Goal: Find specific page/section: Find specific page/section

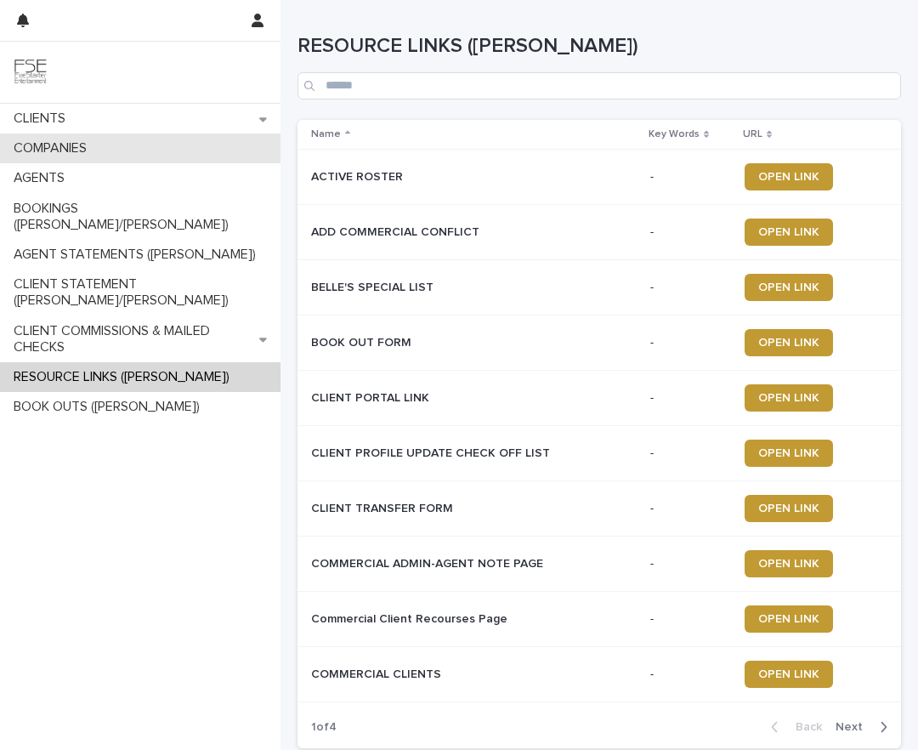
click at [104, 139] on div "COMPANIES" at bounding box center [140, 148] width 281 height 30
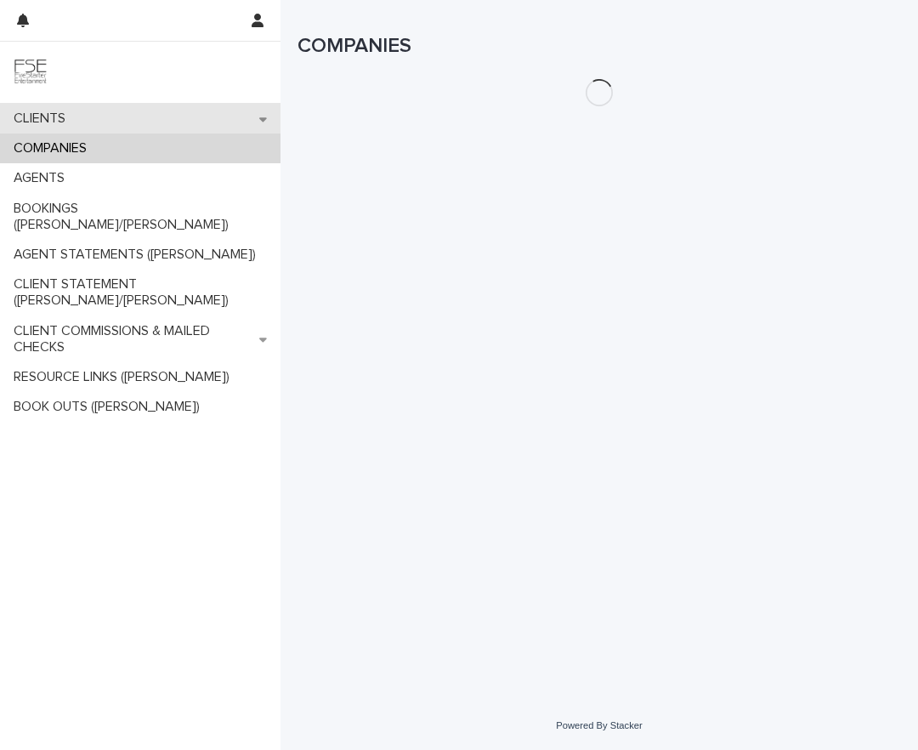
click at [110, 118] on div "CLIENTS" at bounding box center [140, 119] width 281 height 30
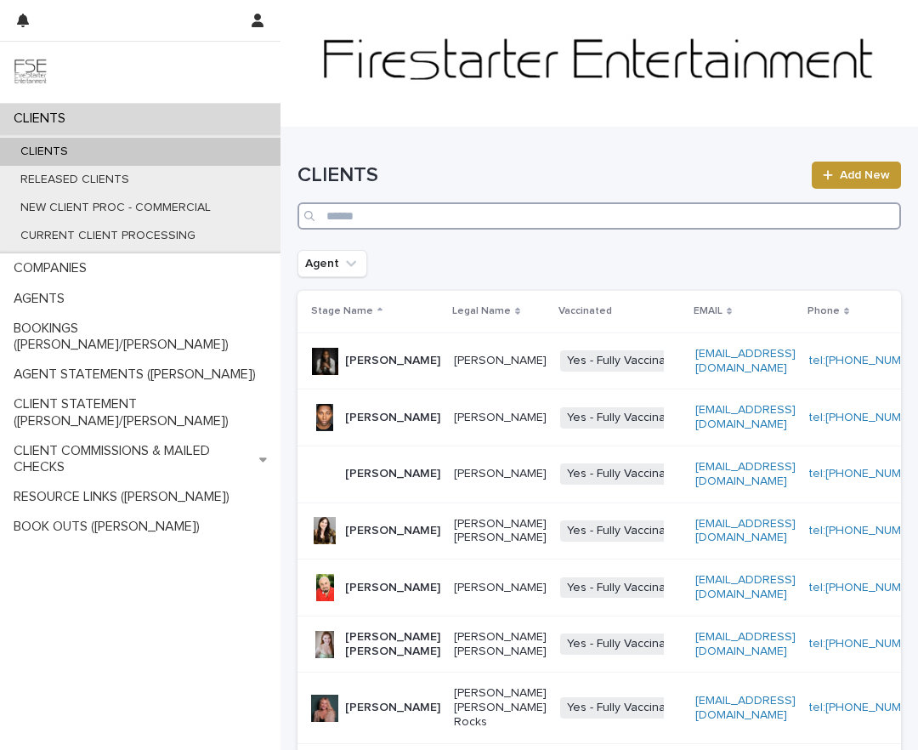
click at [363, 221] on input "Search" at bounding box center [600, 215] width 604 height 27
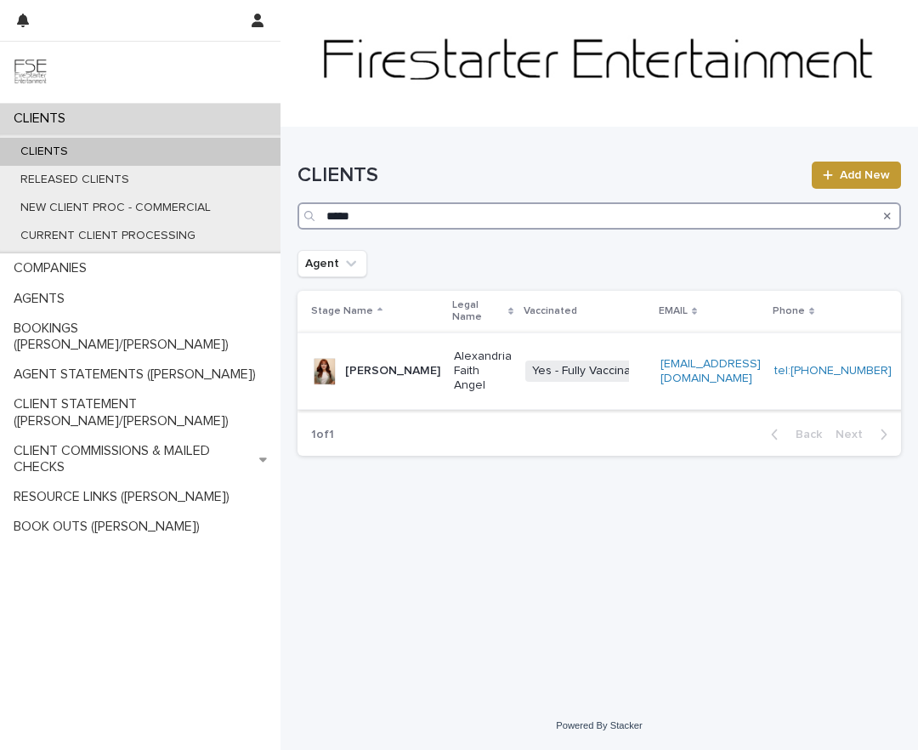
type input "*****"
click at [357, 378] on p "[PERSON_NAME]" at bounding box center [392, 371] width 95 height 14
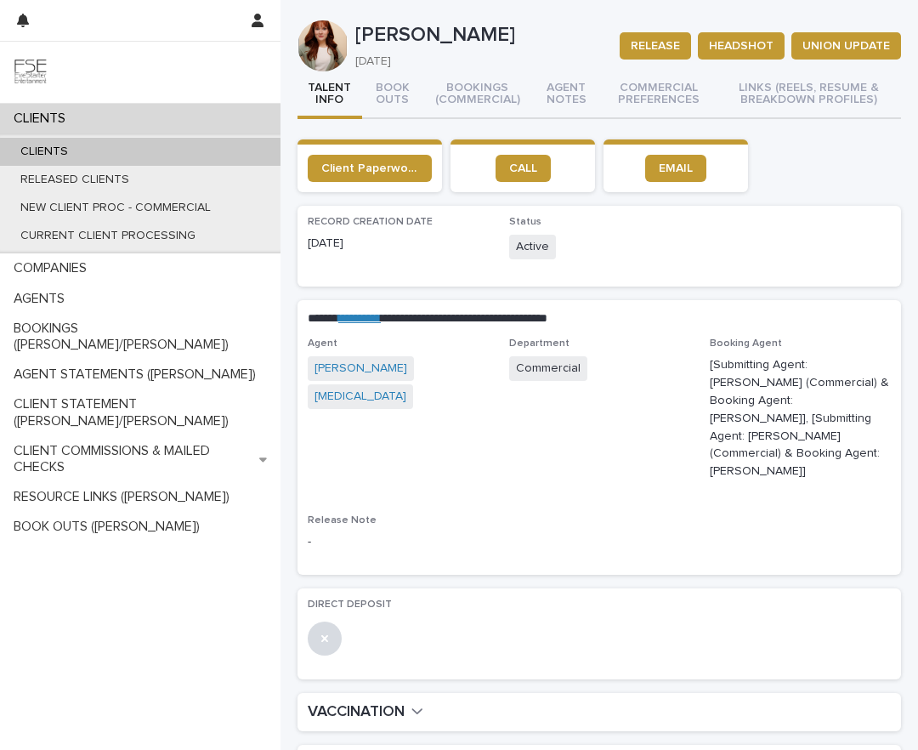
click at [122, 152] on div "CLIENTS" at bounding box center [140, 152] width 281 height 28
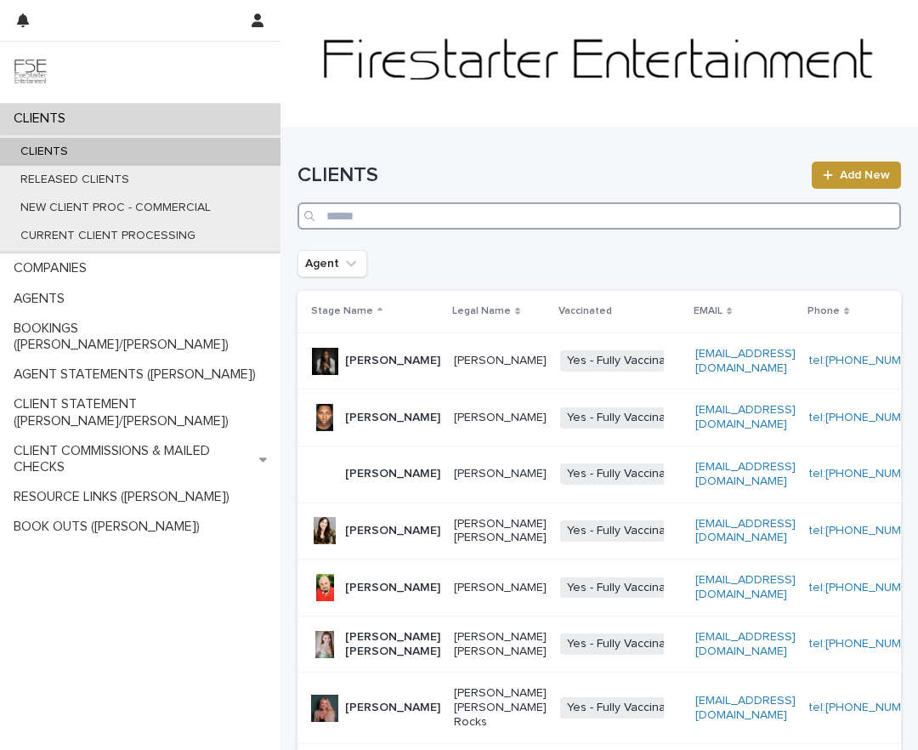
click at [373, 219] on input "Search" at bounding box center [600, 215] width 604 height 27
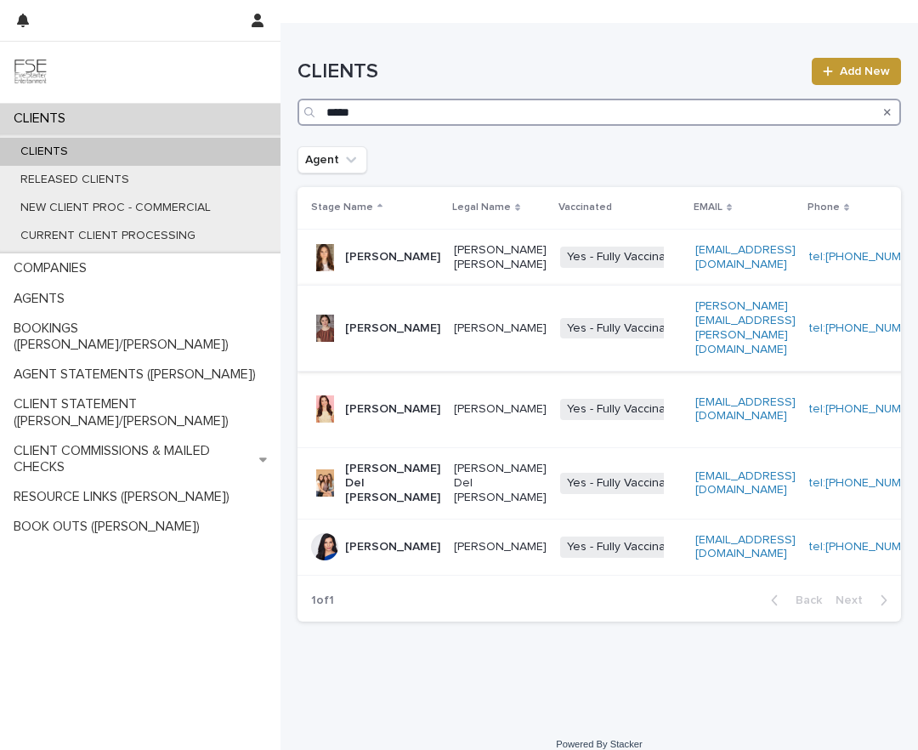
scroll to position [122, 0]
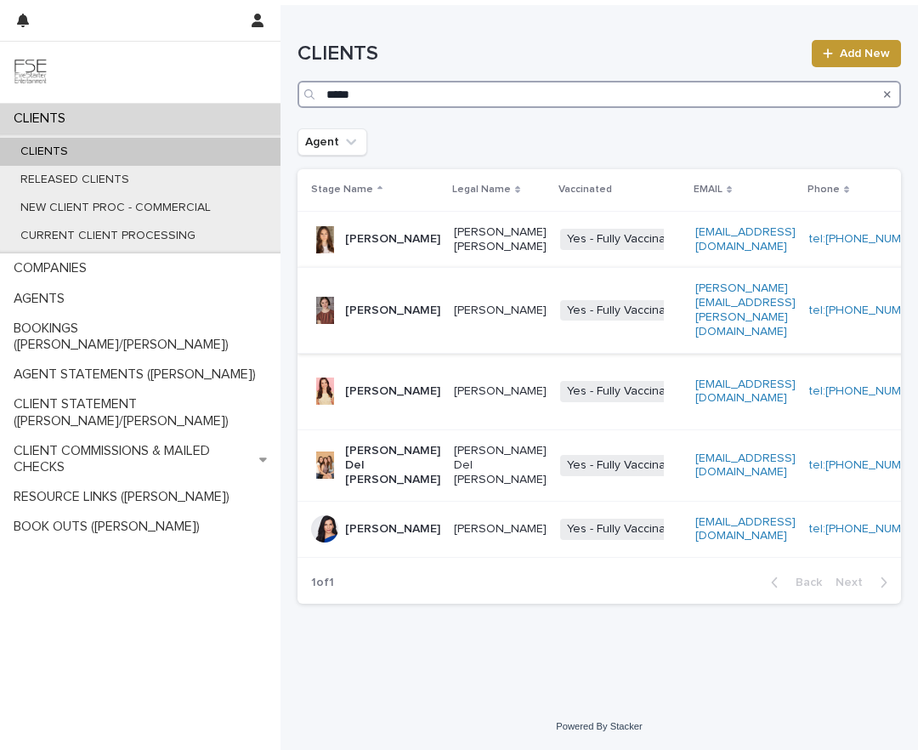
type input "*****"
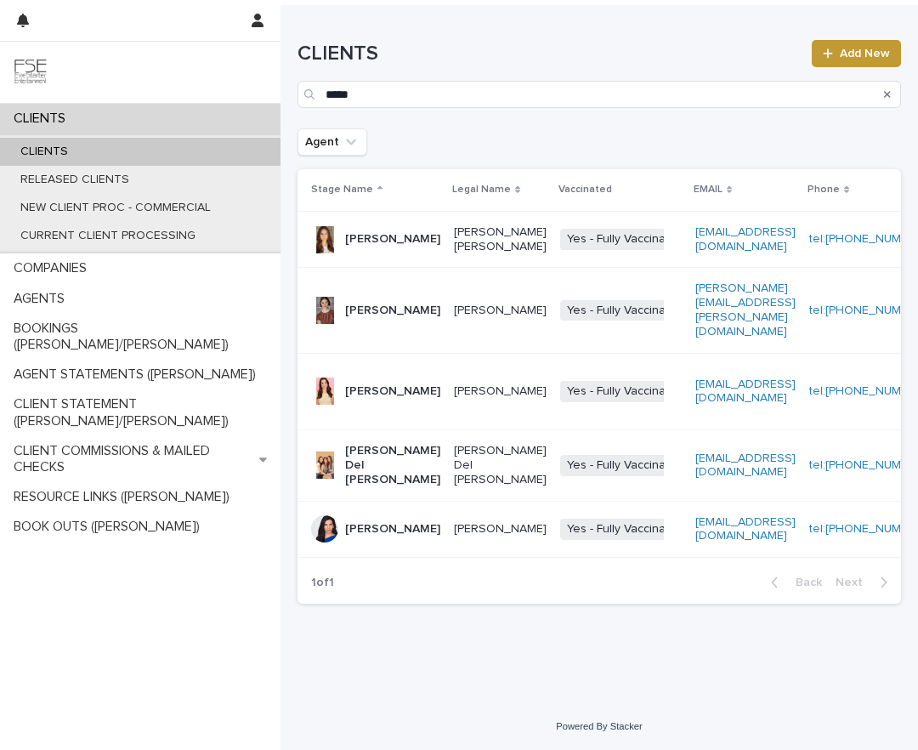
click at [366, 318] on p "[PERSON_NAME]" at bounding box center [392, 310] width 95 height 14
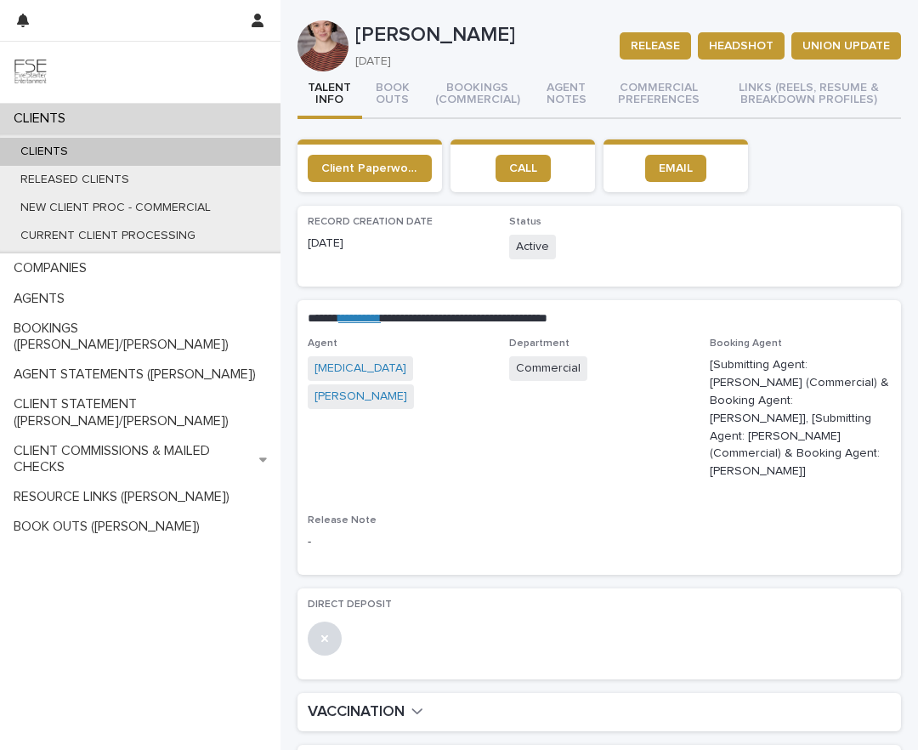
click at [162, 150] on div "CLIENTS" at bounding box center [140, 152] width 281 height 28
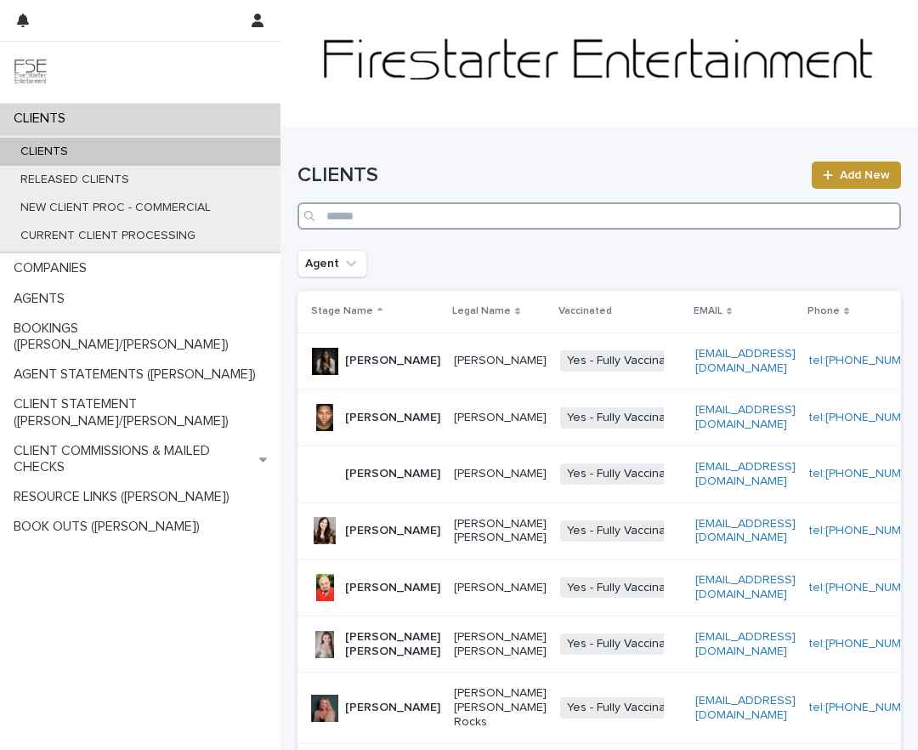
click at [326, 209] on input "Search" at bounding box center [600, 215] width 604 height 27
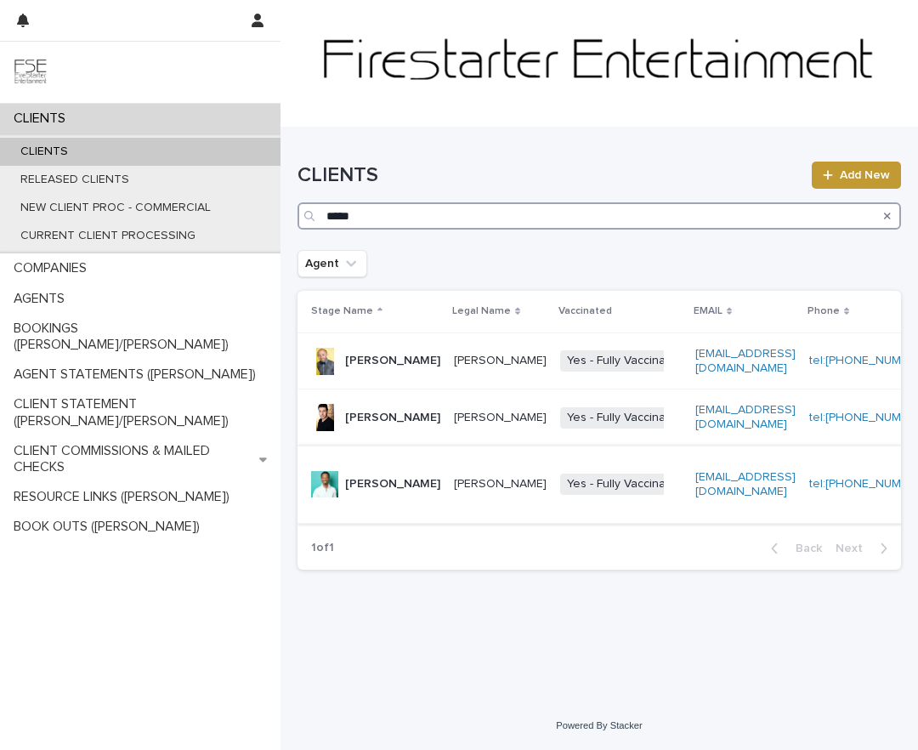
type input "*****"
click at [367, 491] on p "[PERSON_NAME]" at bounding box center [392, 484] width 95 height 14
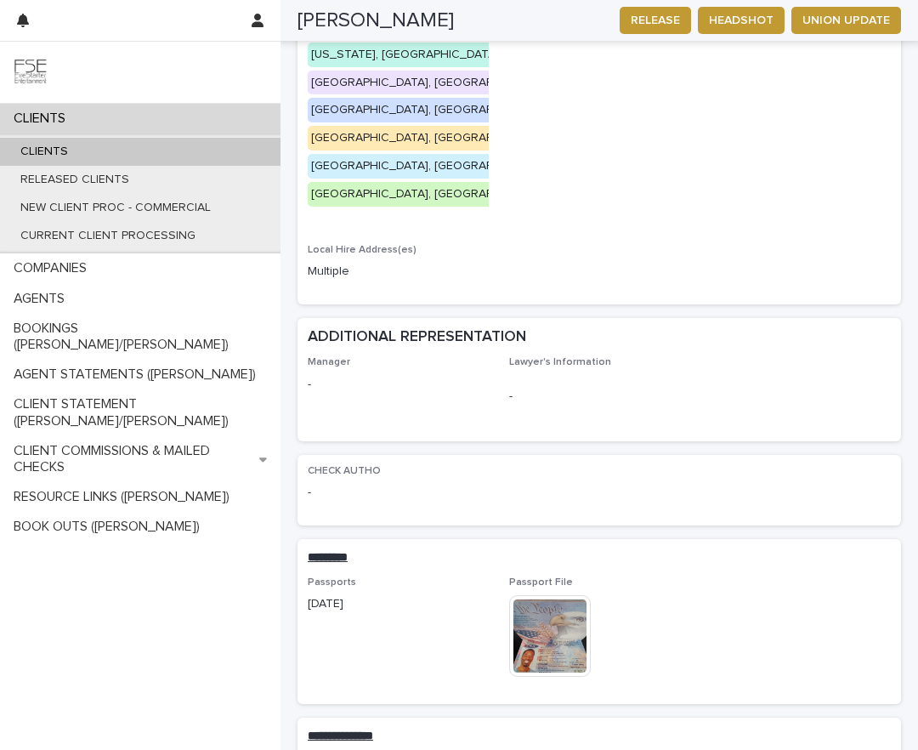
scroll to position [1718, 0]
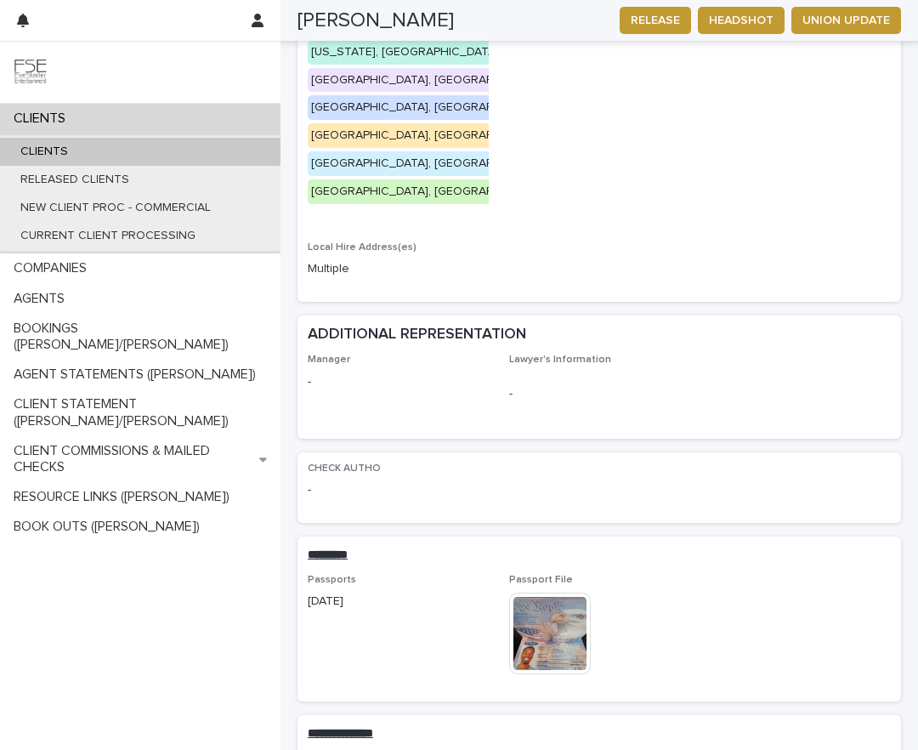
click at [107, 145] on div "CLIENTS" at bounding box center [140, 152] width 281 height 28
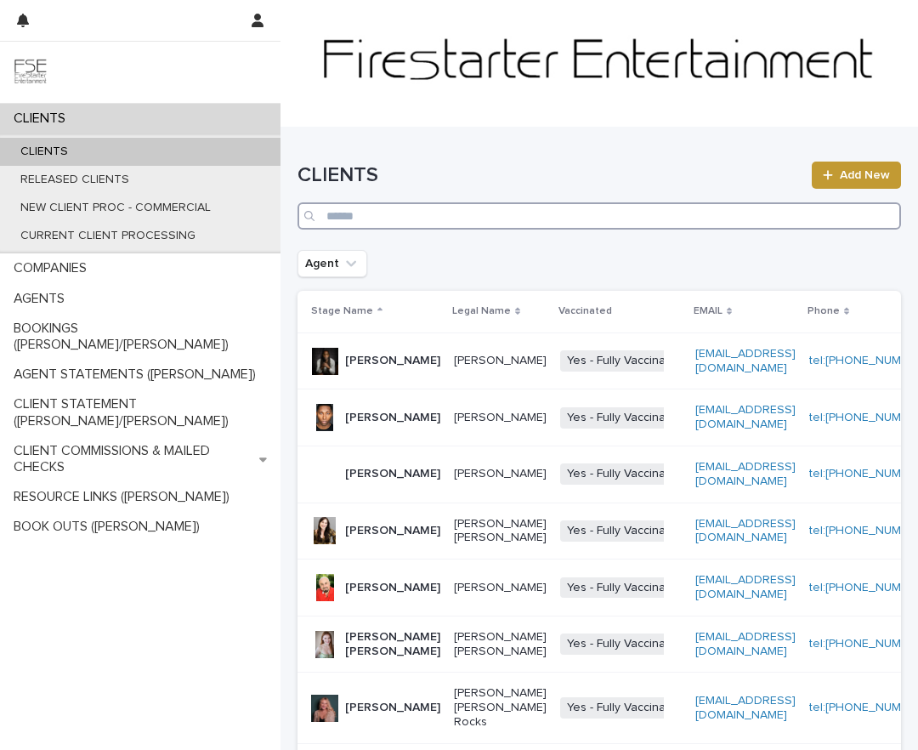
click at [411, 218] on input "Search" at bounding box center [600, 215] width 604 height 27
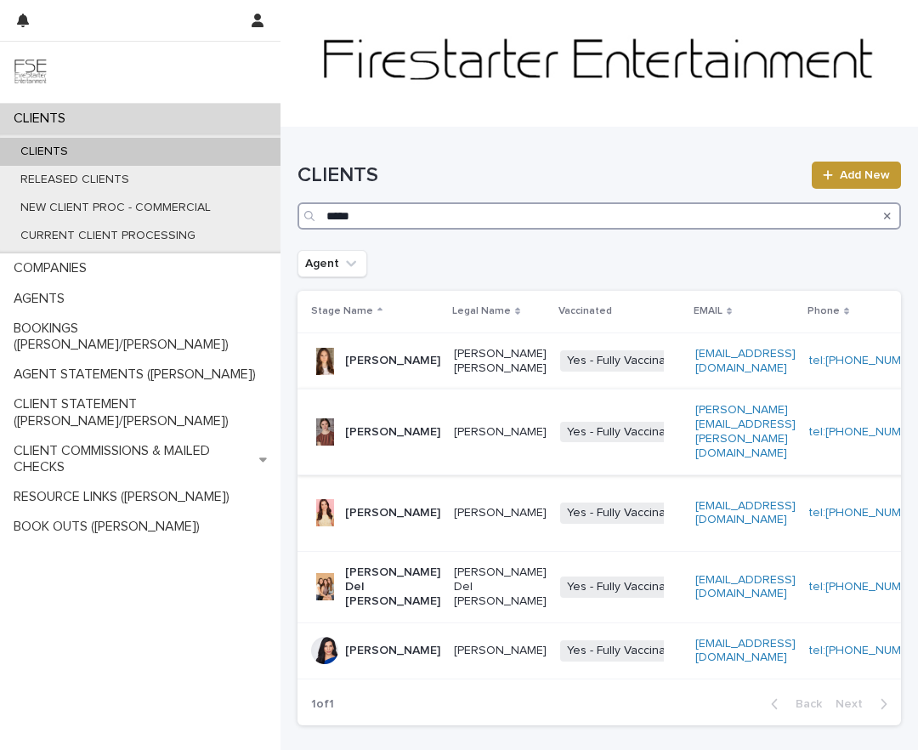
type input "*****"
click at [354, 440] on p "[PERSON_NAME]" at bounding box center [392, 432] width 95 height 14
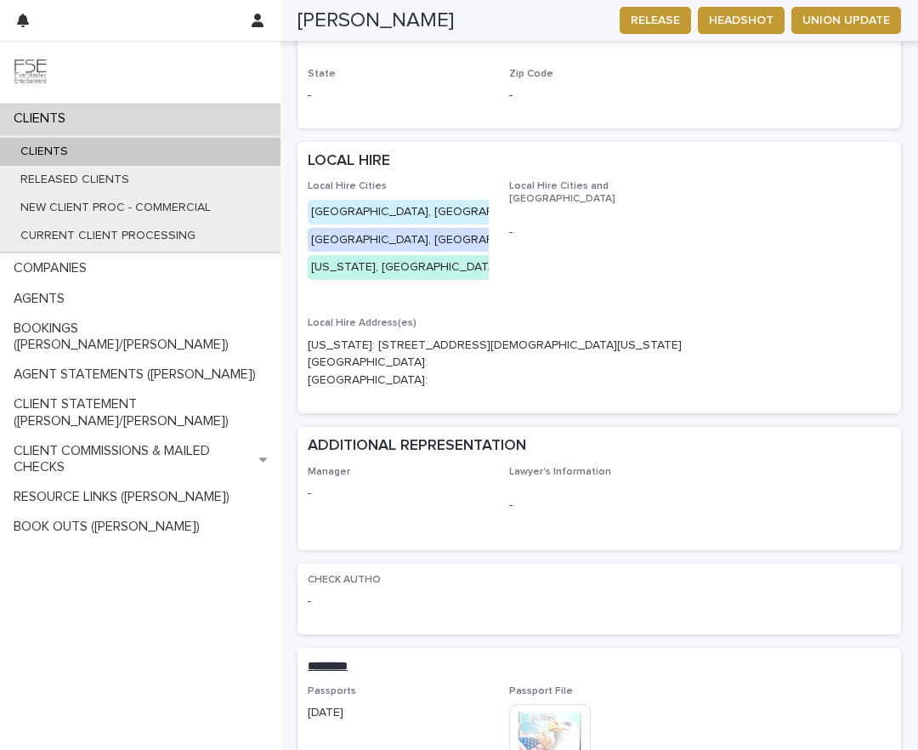
scroll to position [1695, 0]
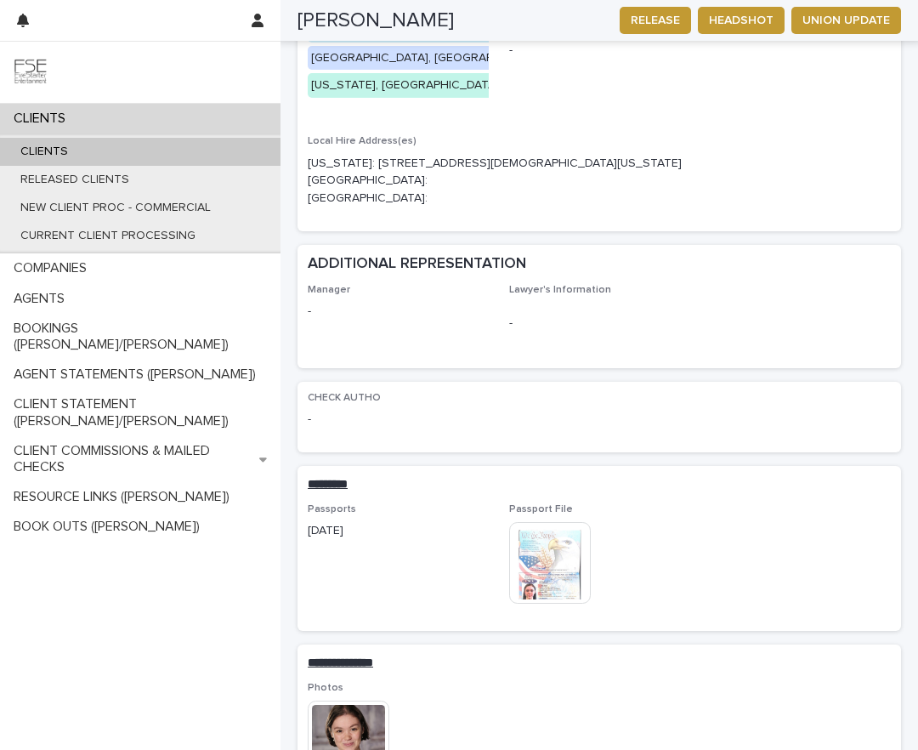
click at [141, 150] on div "CLIENTS" at bounding box center [140, 152] width 281 height 28
